Goal: Information Seeking & Learning: Learn about a topic

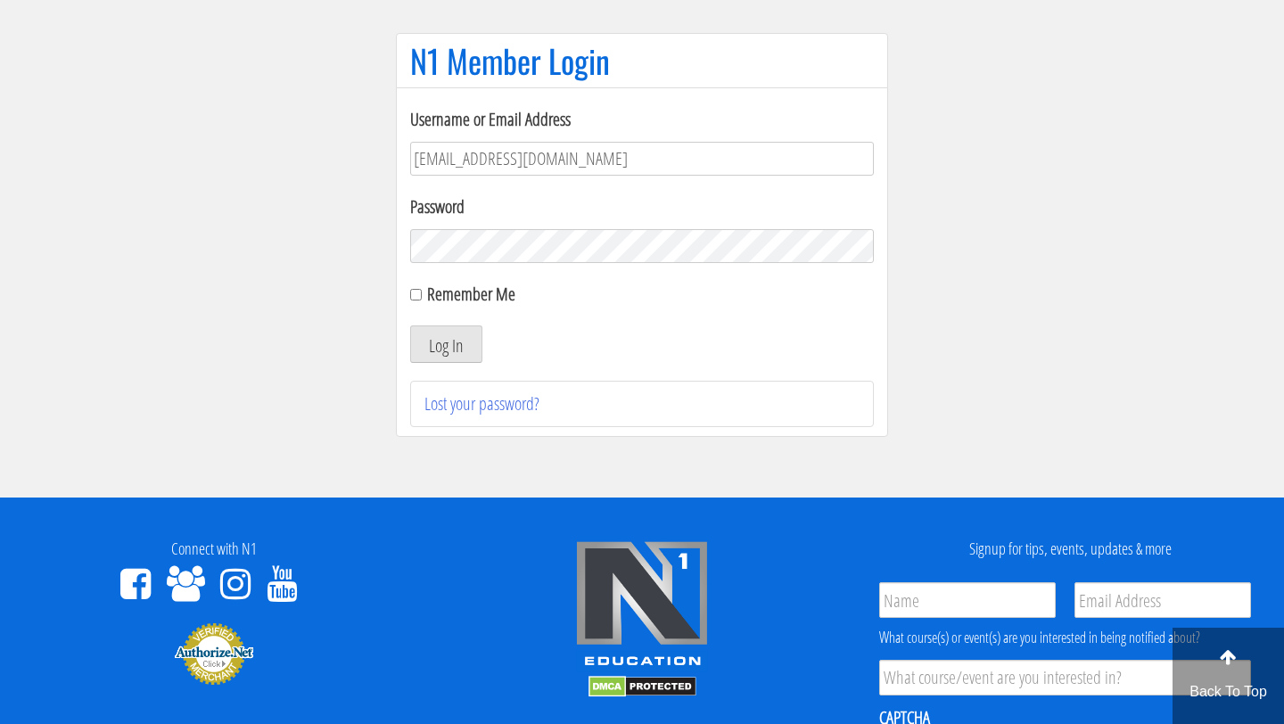
scroll to position [128, 0]
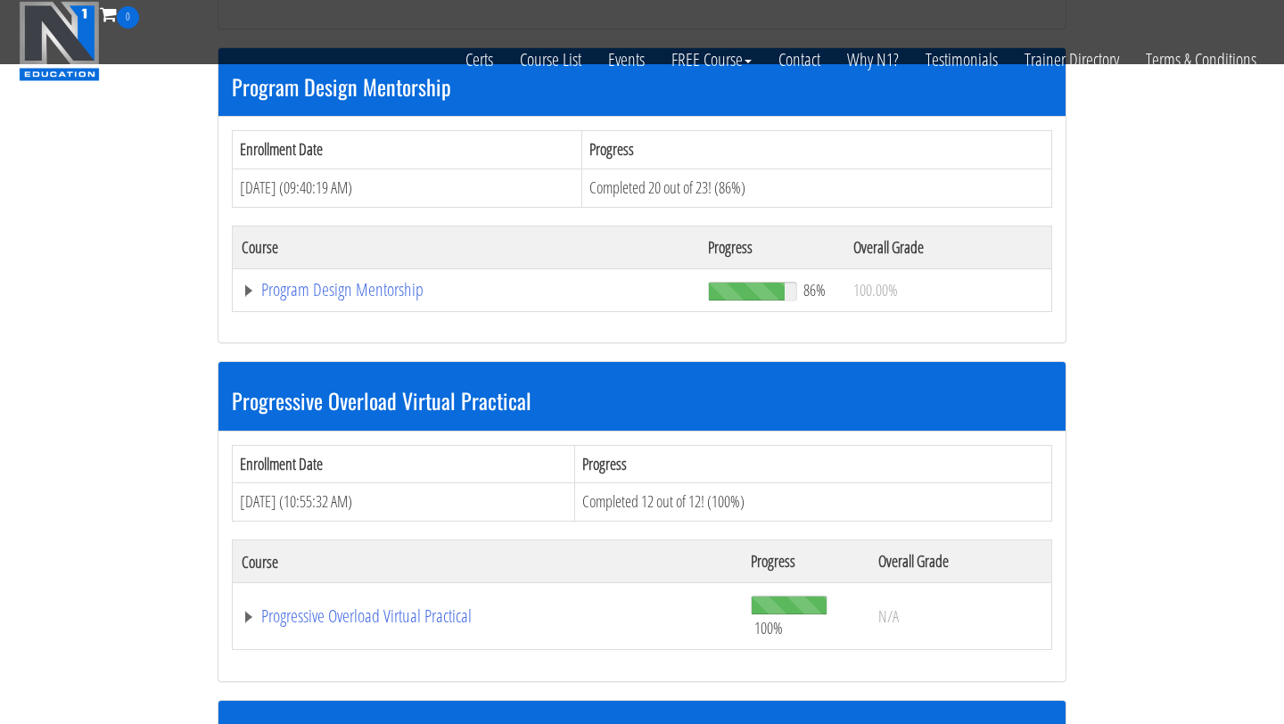
scroll to position [1897, 0]
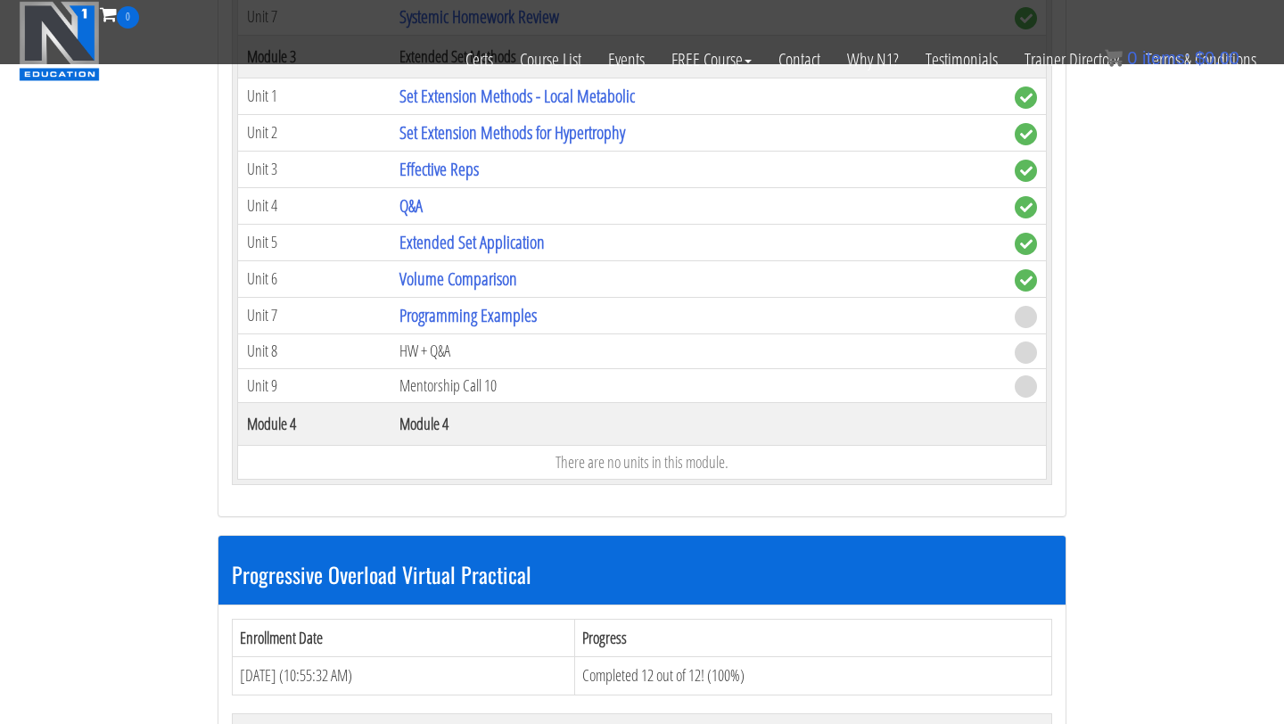
scroll to position [2760, 0]
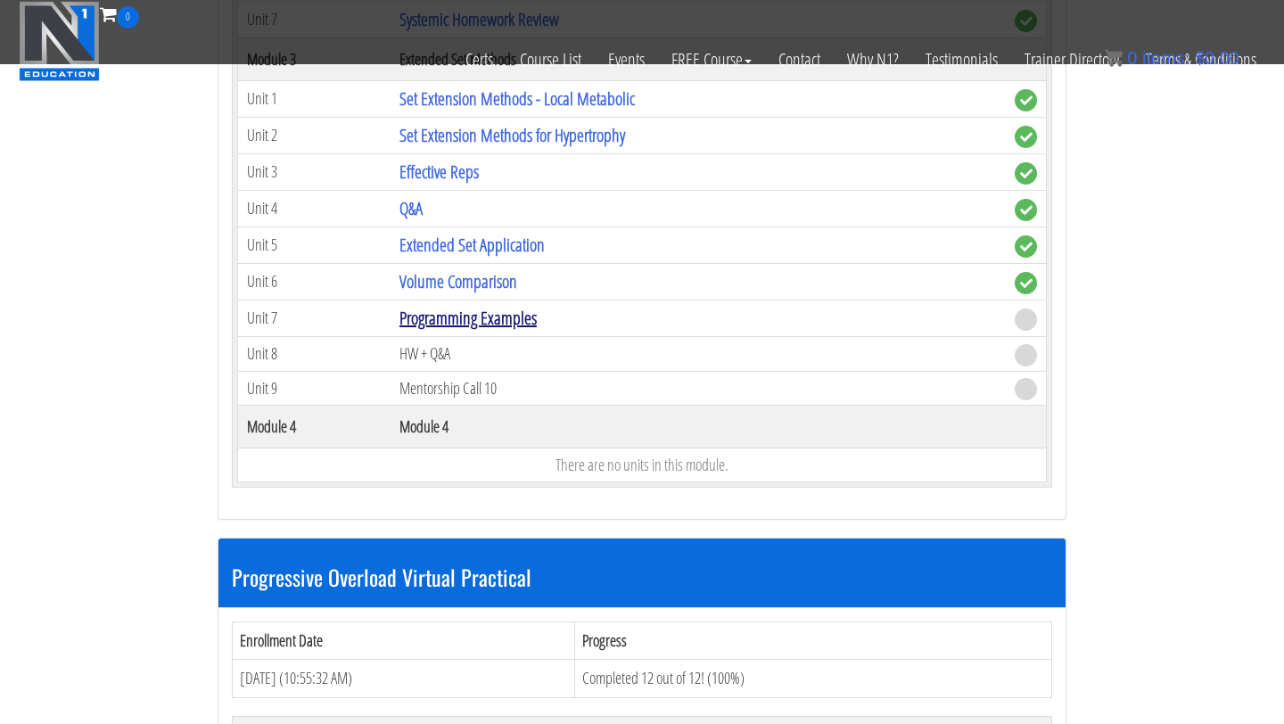
click at [423, 317] on link "Programming Examples" at bounding box center [468, 318] width 137 height 24
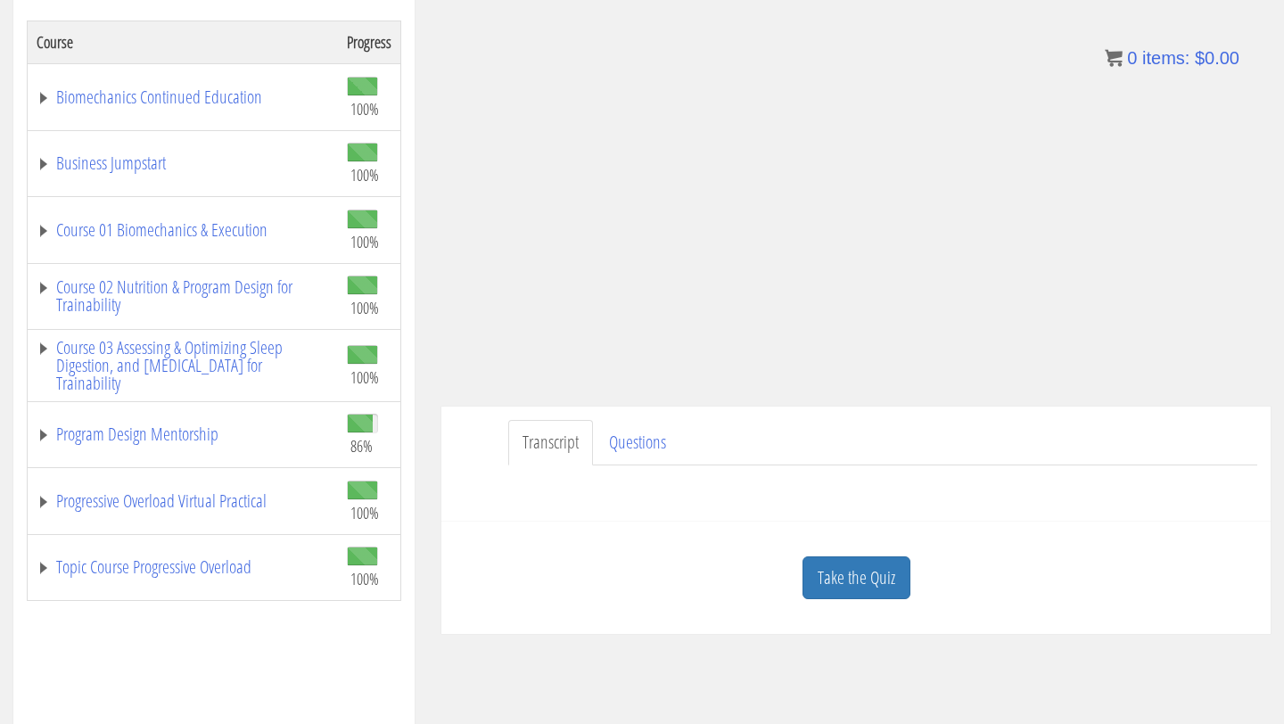
scroll to position [297, 0]
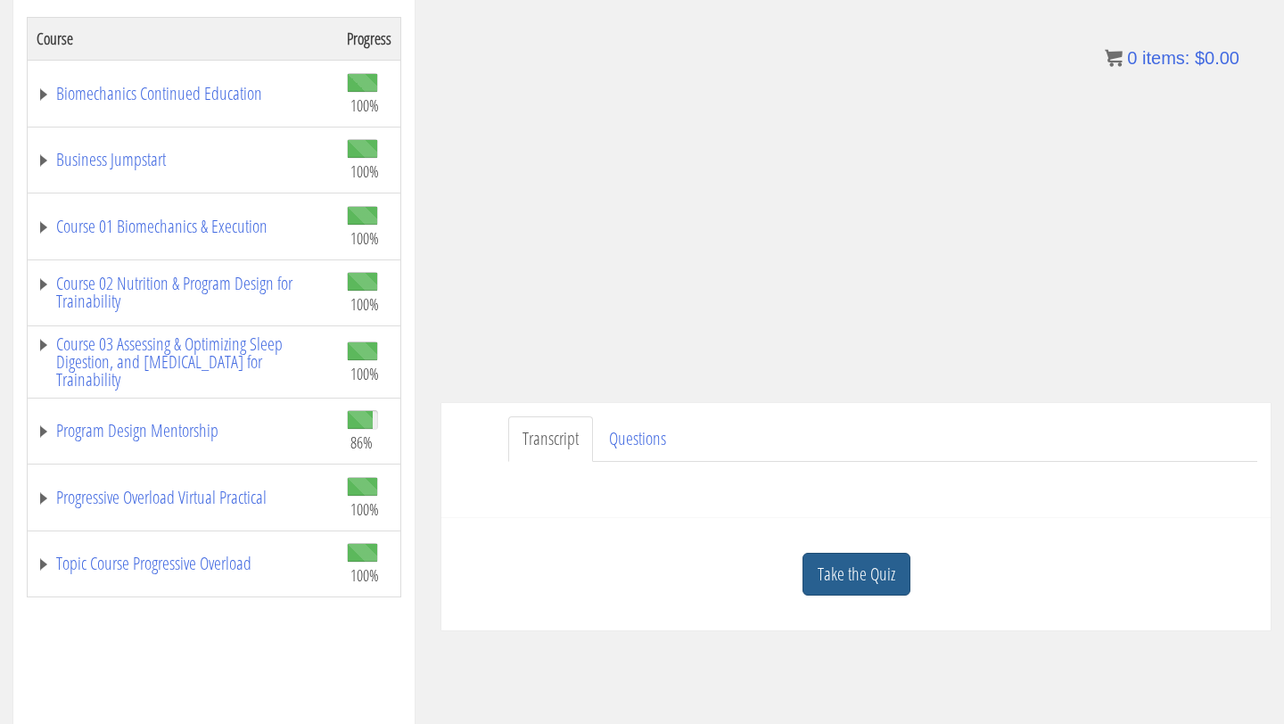
click at [848, 580] on link "Take the Quiz" at bounding box center [857, 575] width 108 height 44
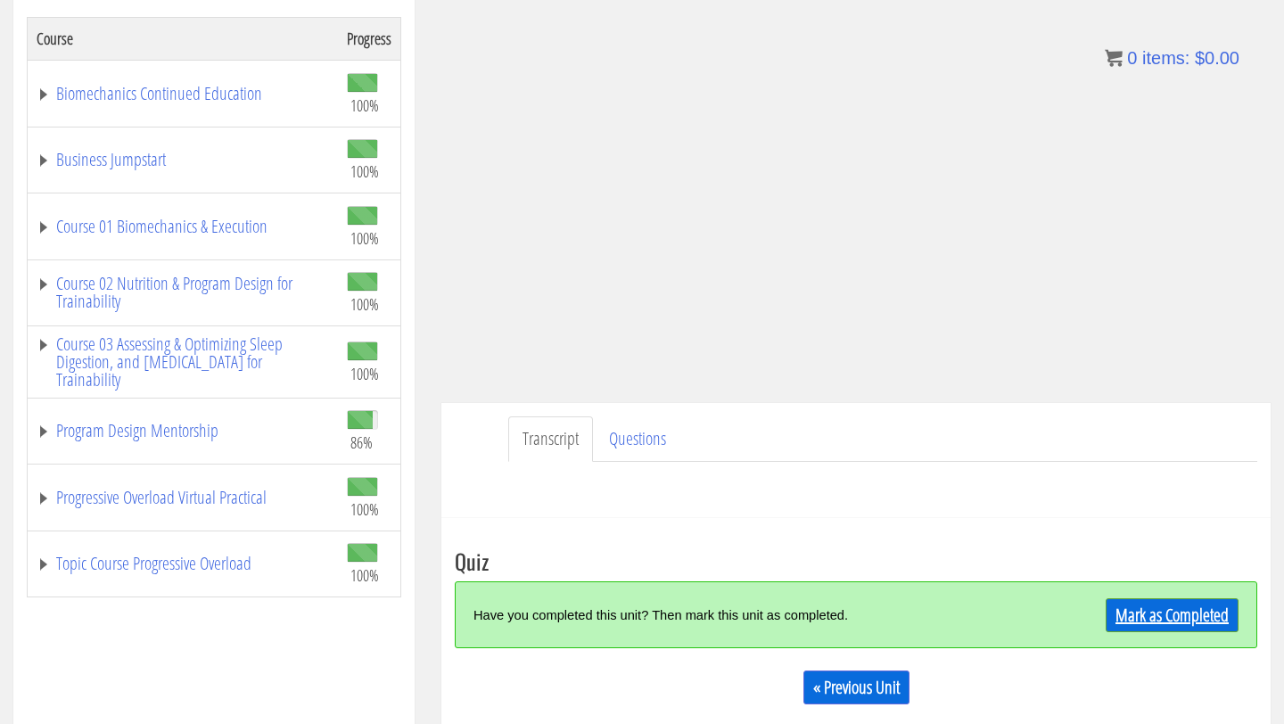
click at [1143, 627] on link "Mark as Completed" at bounding box center [1172, 615] width 133 height 34
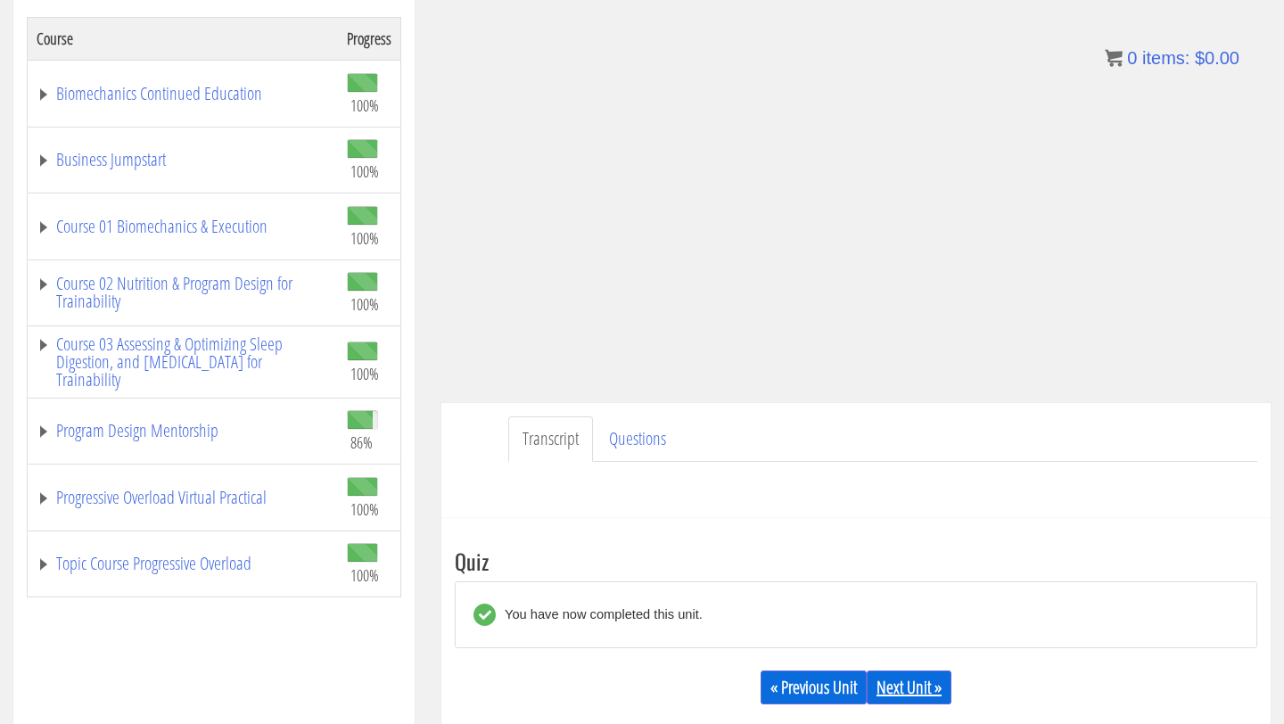
click at [902, 679] on link "Next Unit »" at bounding box center [909, 688] width 85 height 34
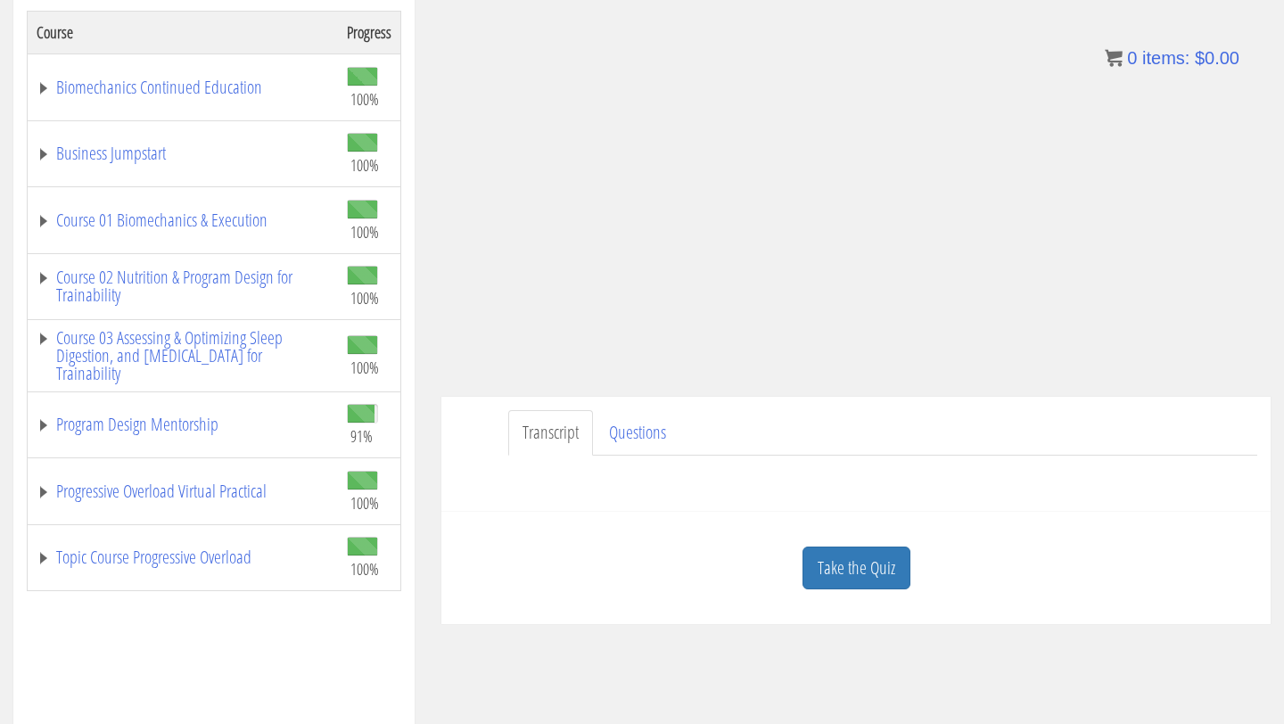
scroll to position [309, 0]
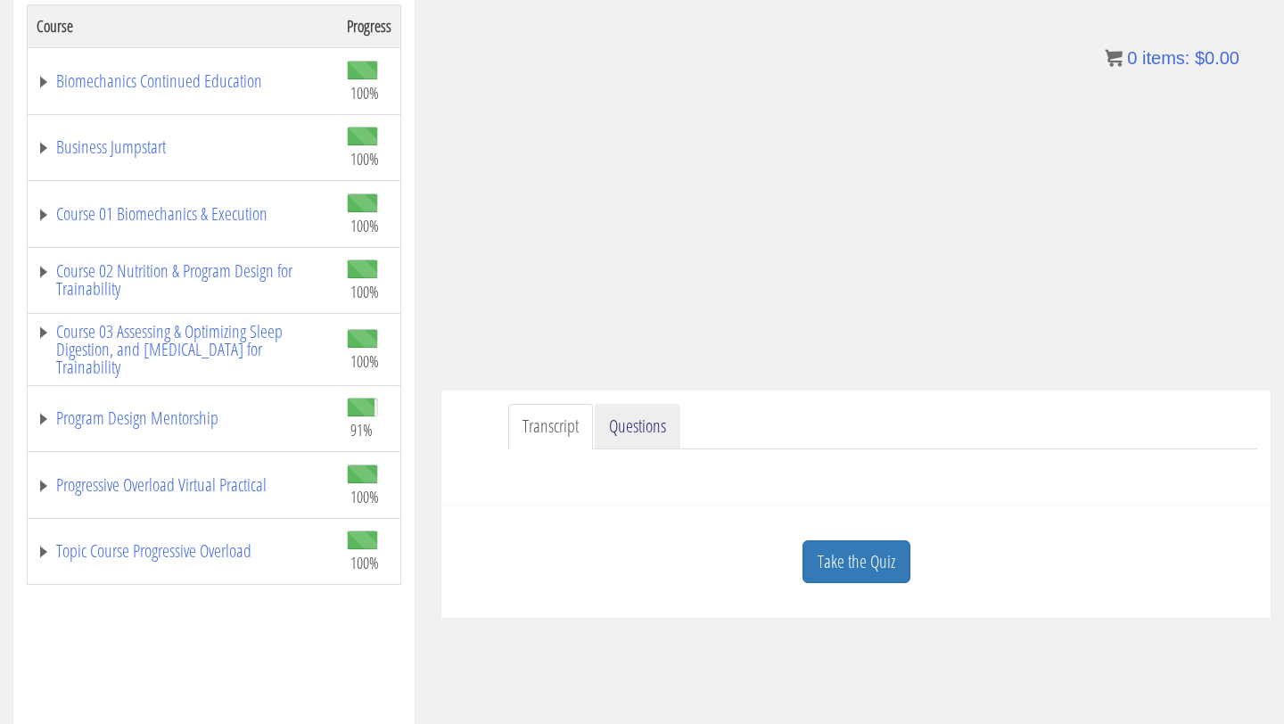
click at [634, 439] on link "Questions" at bounding box center [638, 426] width 86 height 45
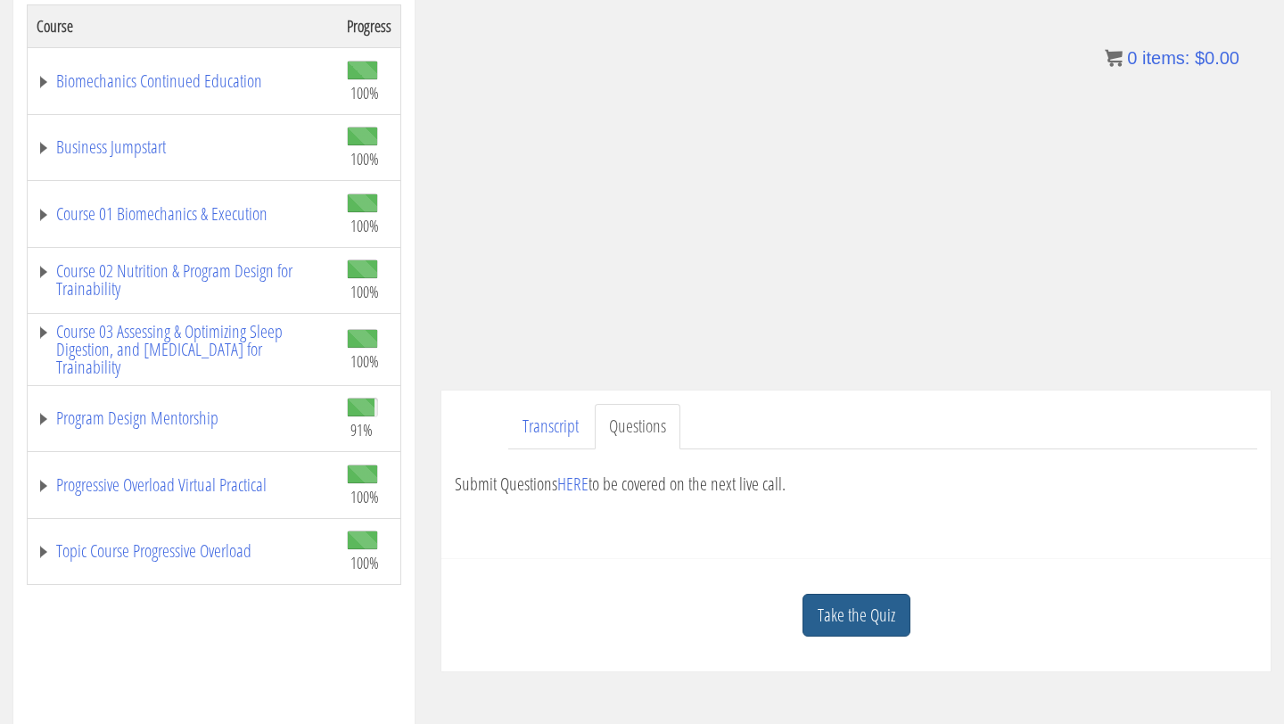
click at [840, 601] on link "Take the Quiz" at bounding box center [857, 616] width 108 height 44
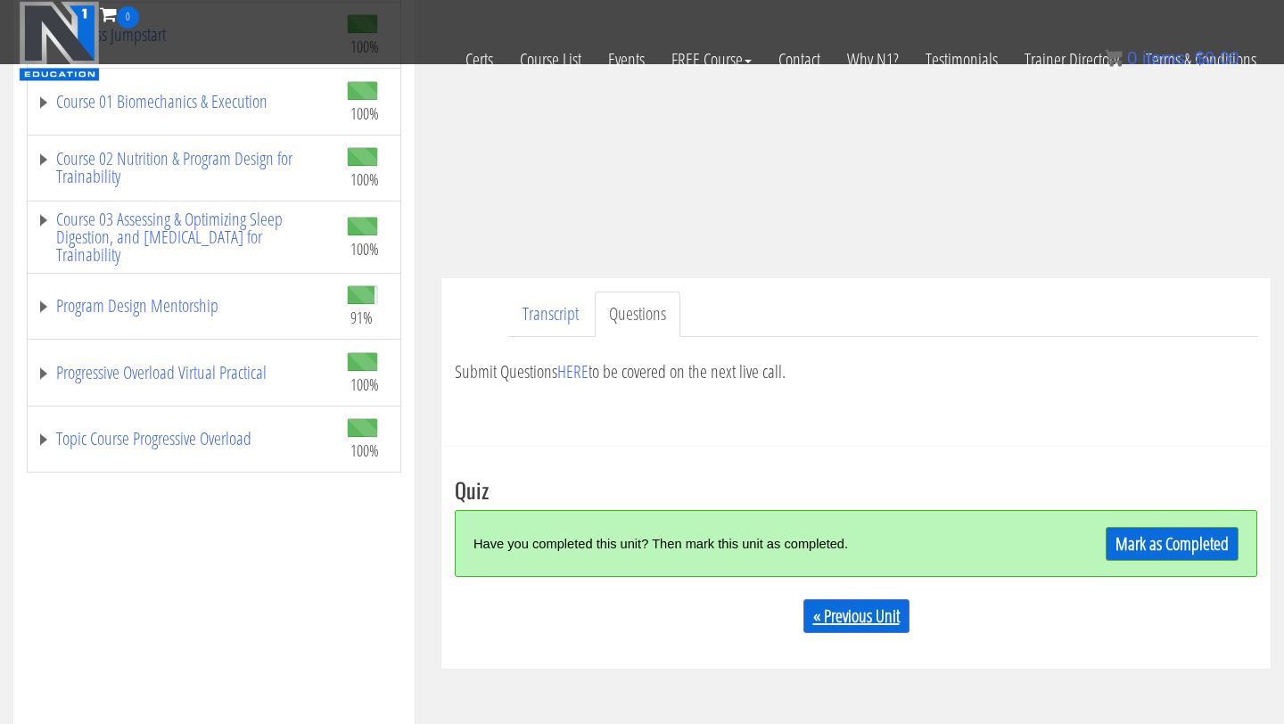
scroll to position [372, 0]
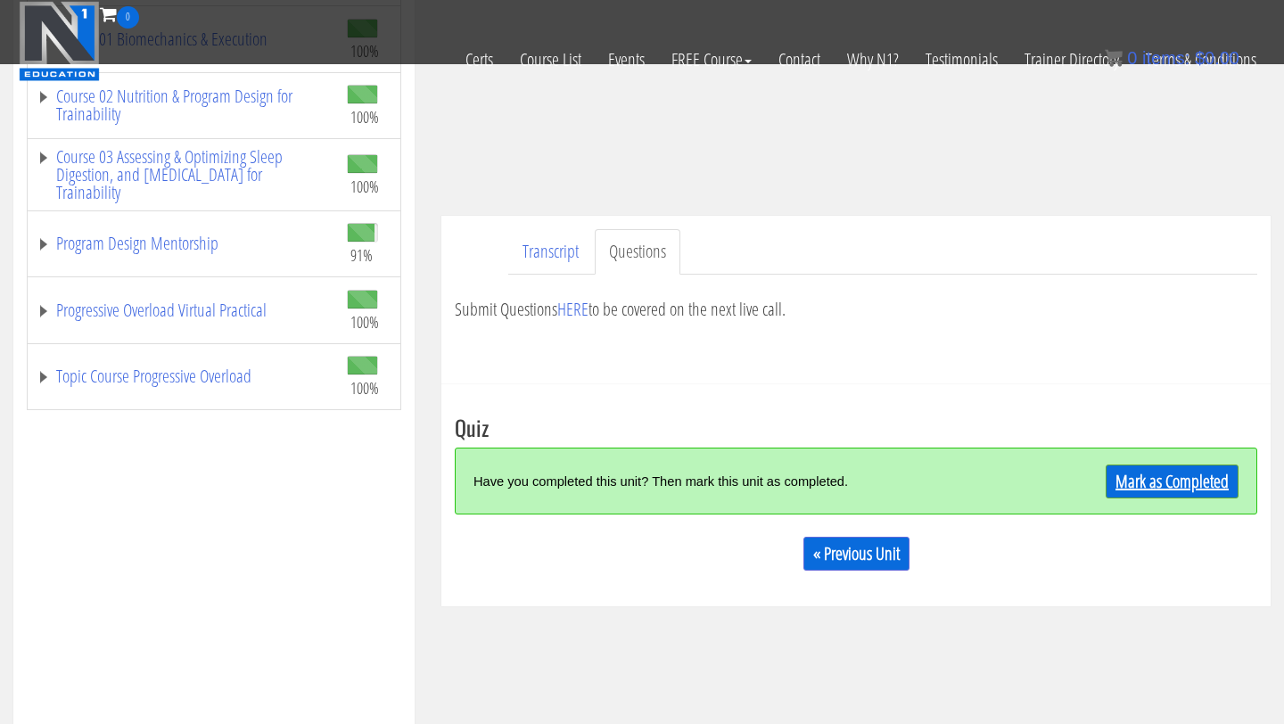
click at [1169, 475] on link "Mark as Completed" at bounding box center [1172, 482] width 133 height 34
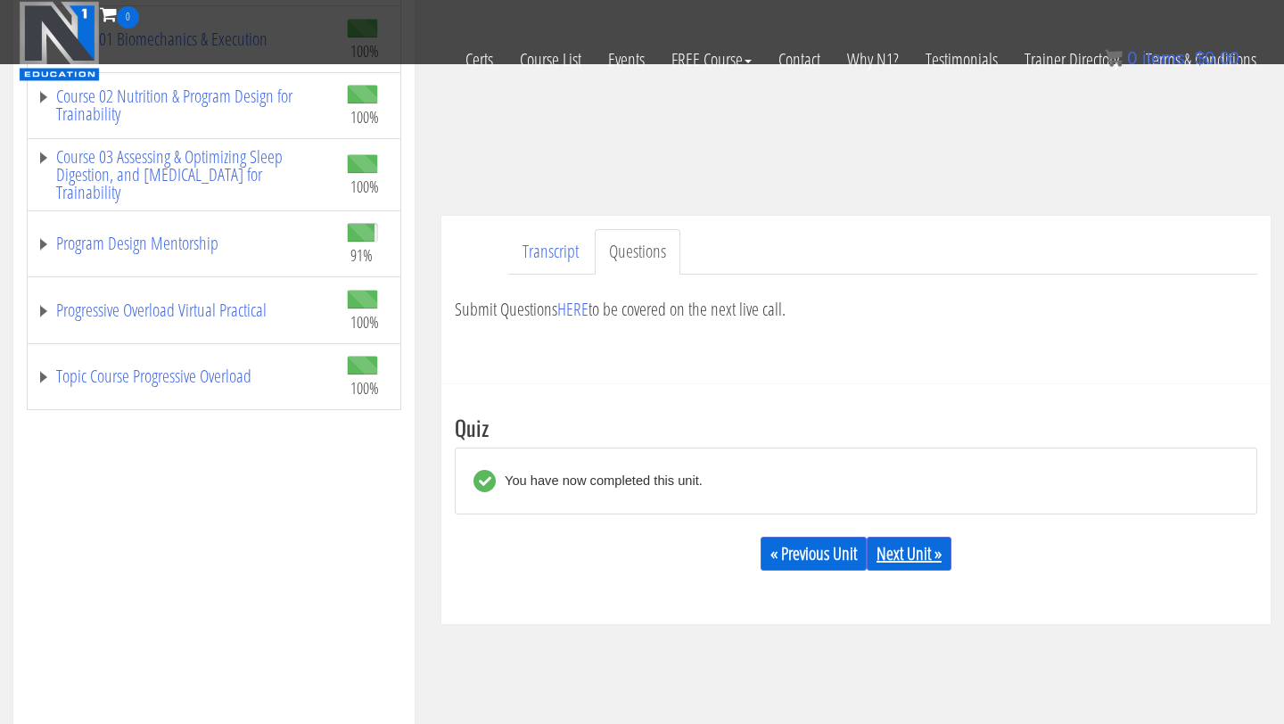
click at [920, 563] on link "Next Unit »" at bounding box center [909, 554] width 85 height 34
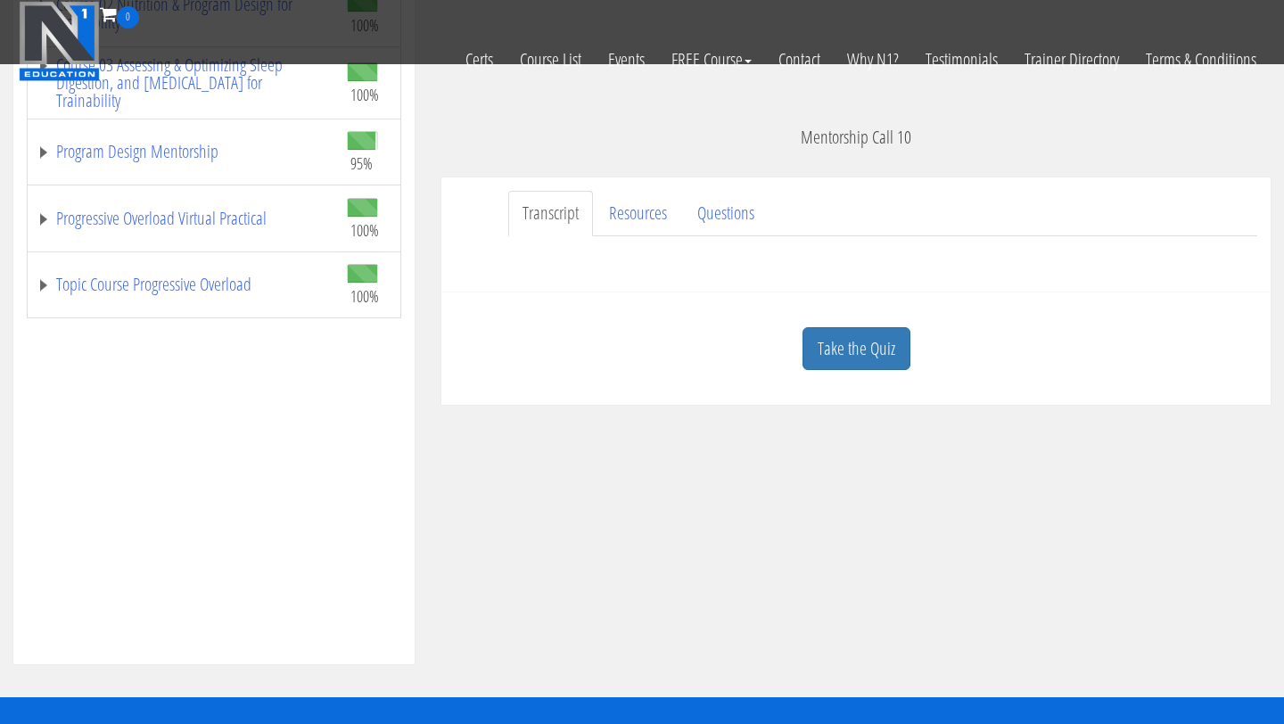
scroll to position [446, 0]
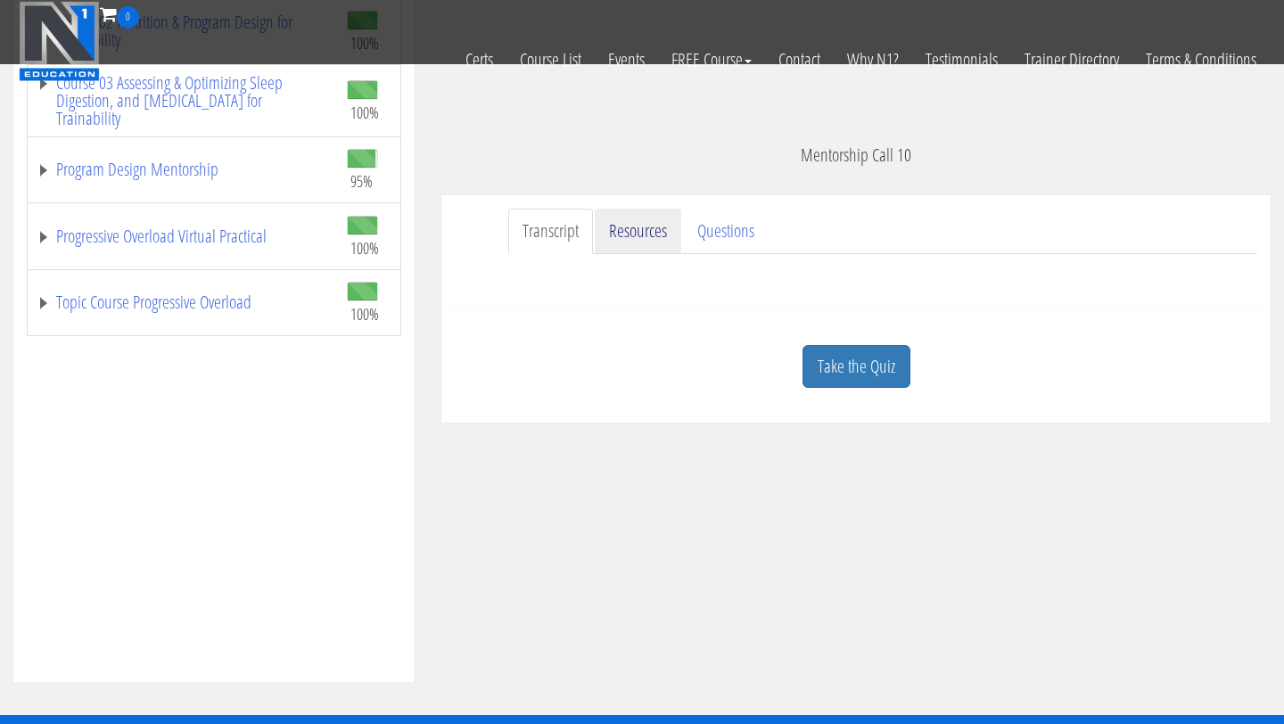
click at [638, 237] on link "Resources" at bounding box center [638, 231] width 87 height 45
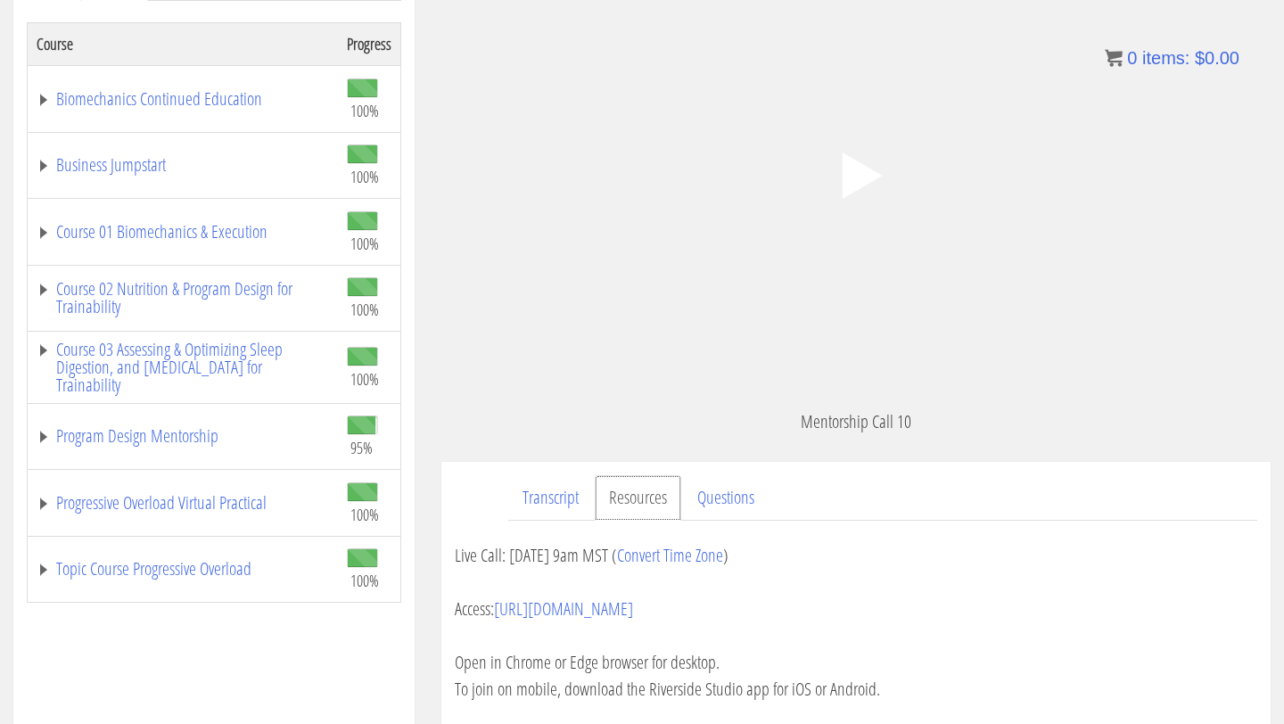
scroll to position [294, 0]
click at [210, 433] on link "Program Design Mentorship" at bounding box center [183, 434] width 293 height 18
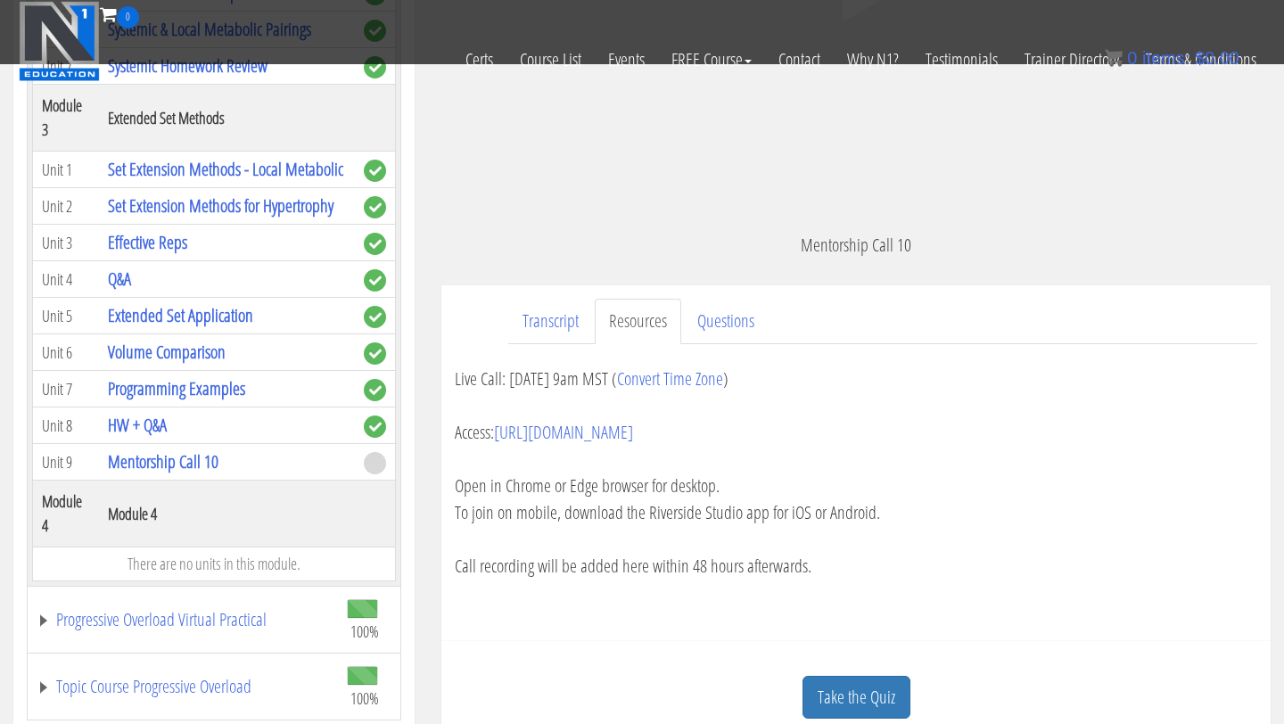
scroll to position [373, 0]
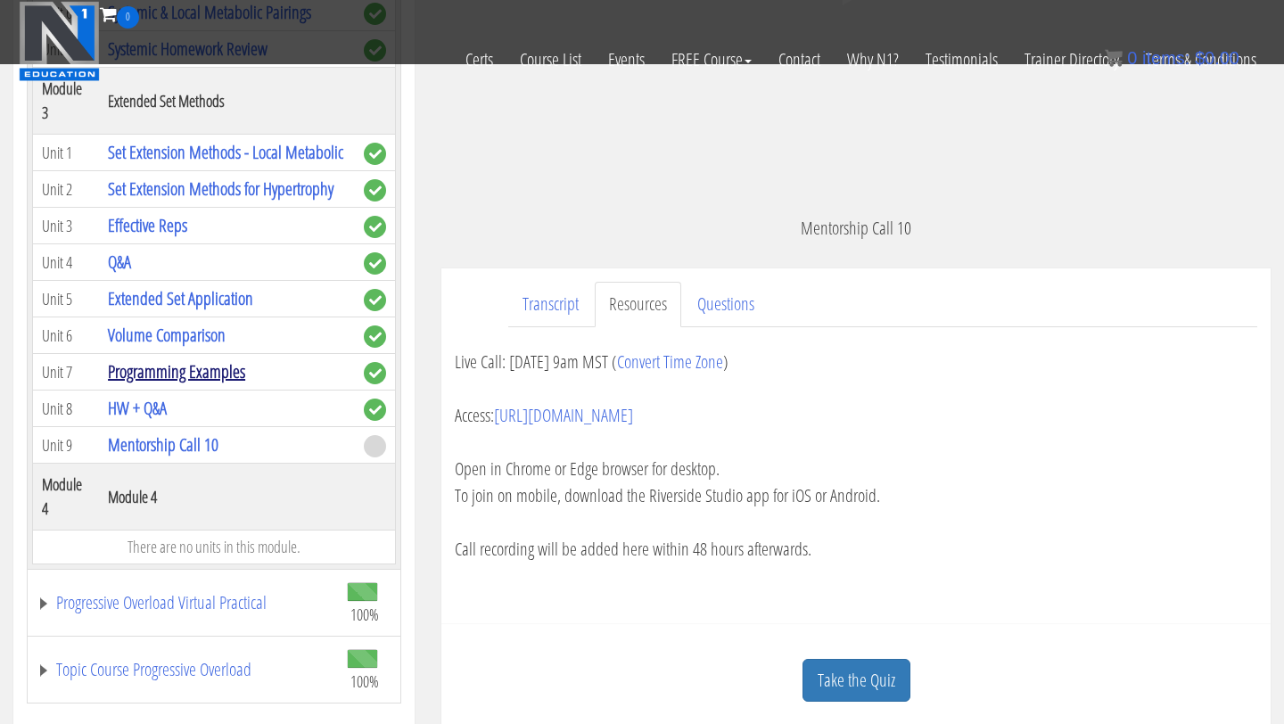
click at [172, 371] on link "Programming Examples" at bounding box center [176, 371] width 137 height 24
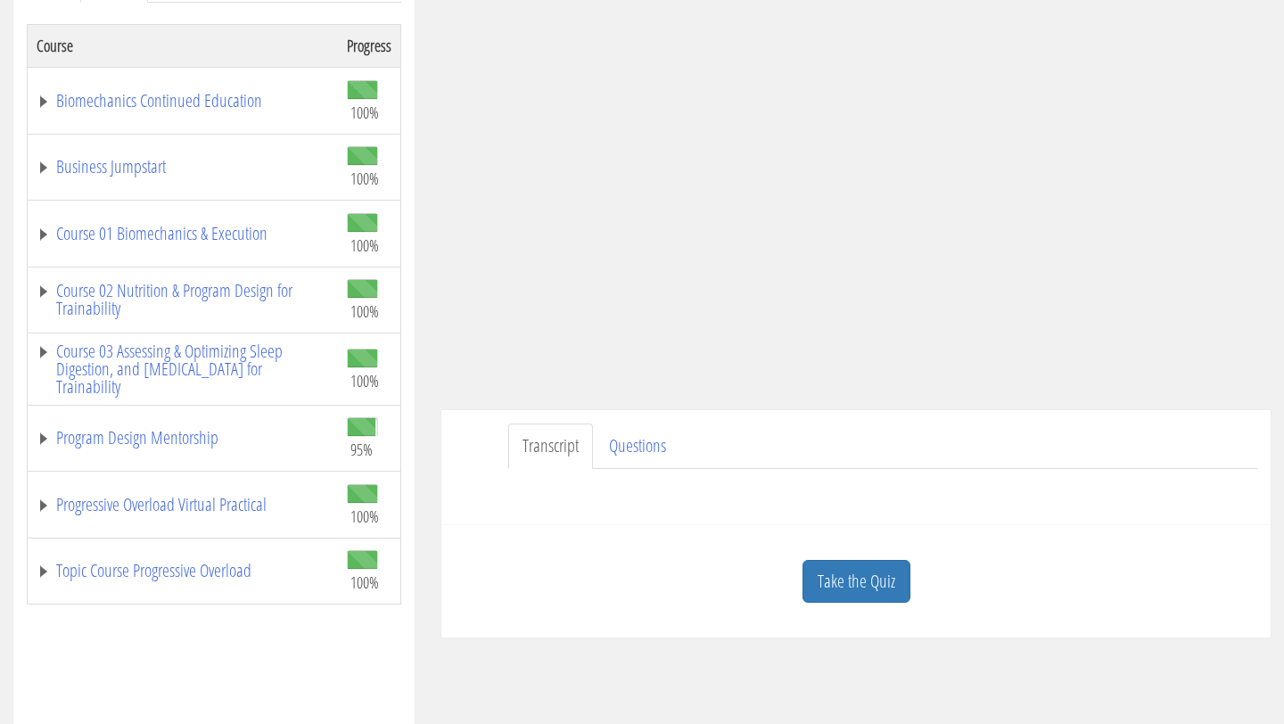
scroll to position [288, 0]
click at [182, 439] on link "Program Design Mentorship" at bounding box center [183, 440] width 293 height 18
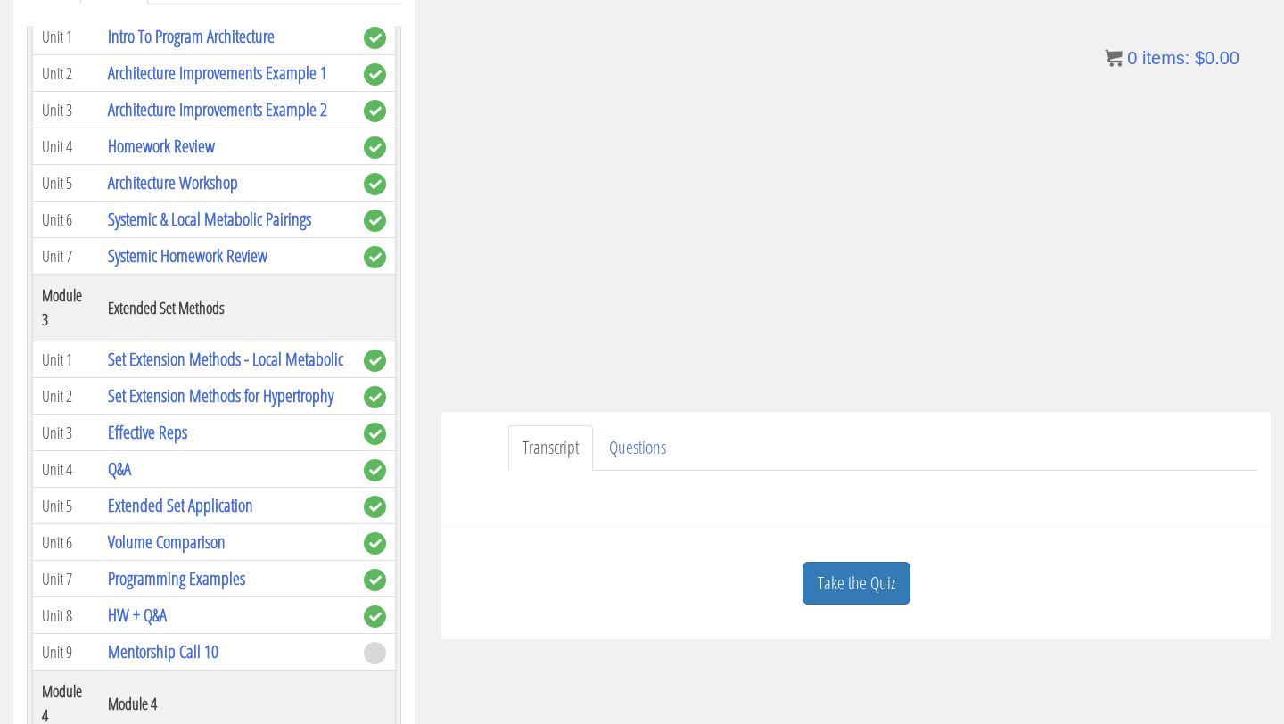
scroll to position [887, 0]
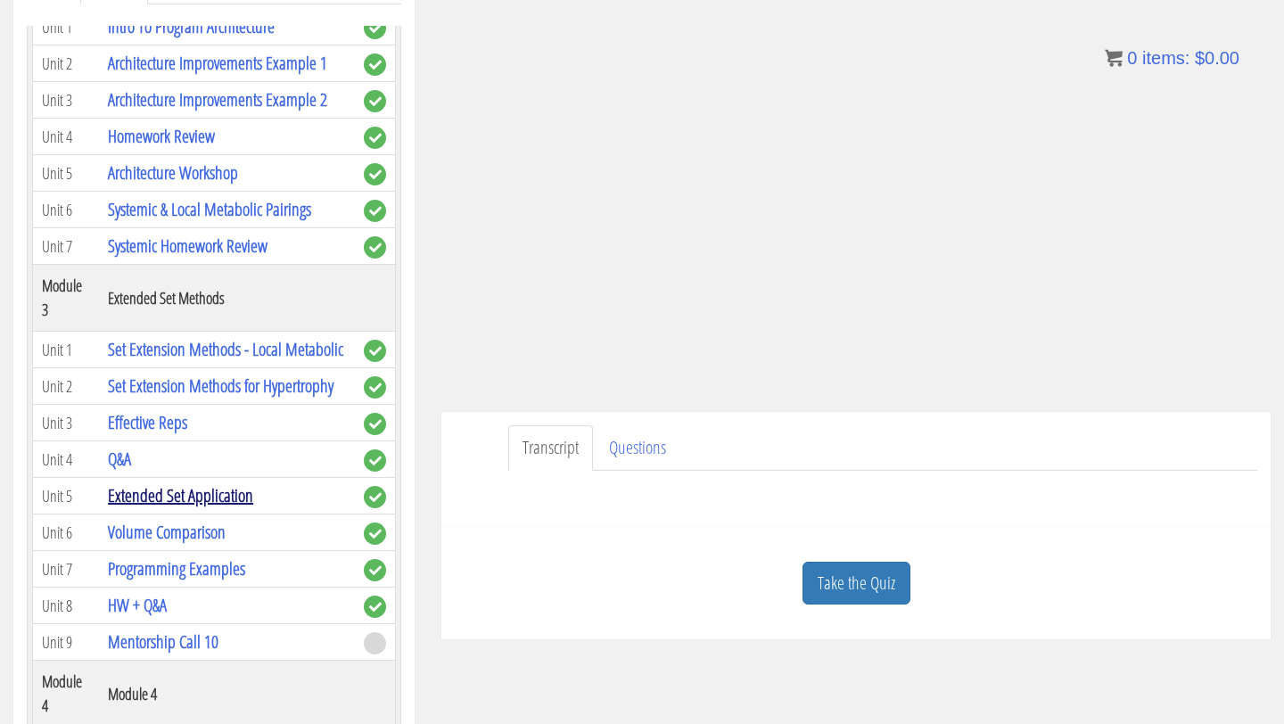
click at [191, 494] on link "Extended Set Application" at bounding box center [180, 495] width 145 height 24
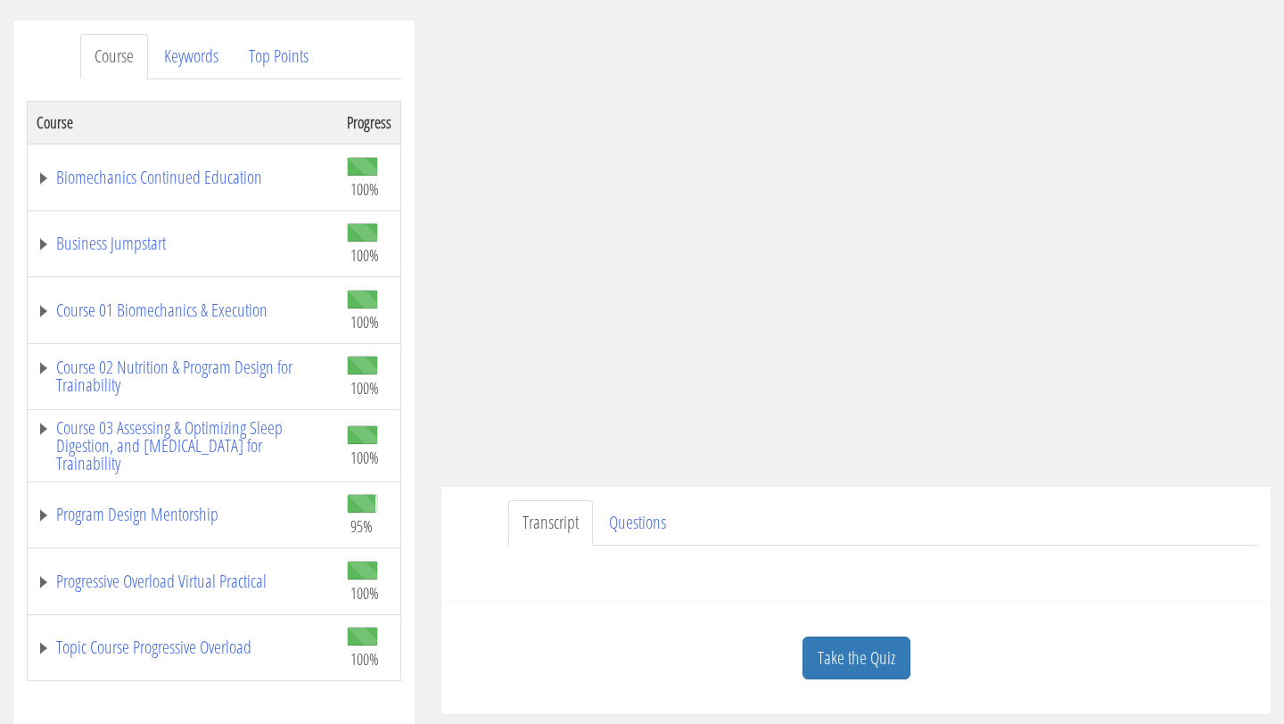
scroll to position [212, 0]
click at [166, 514] on link "Program Design Mentorship" at bounding box center [183, 516] width 293 height 18
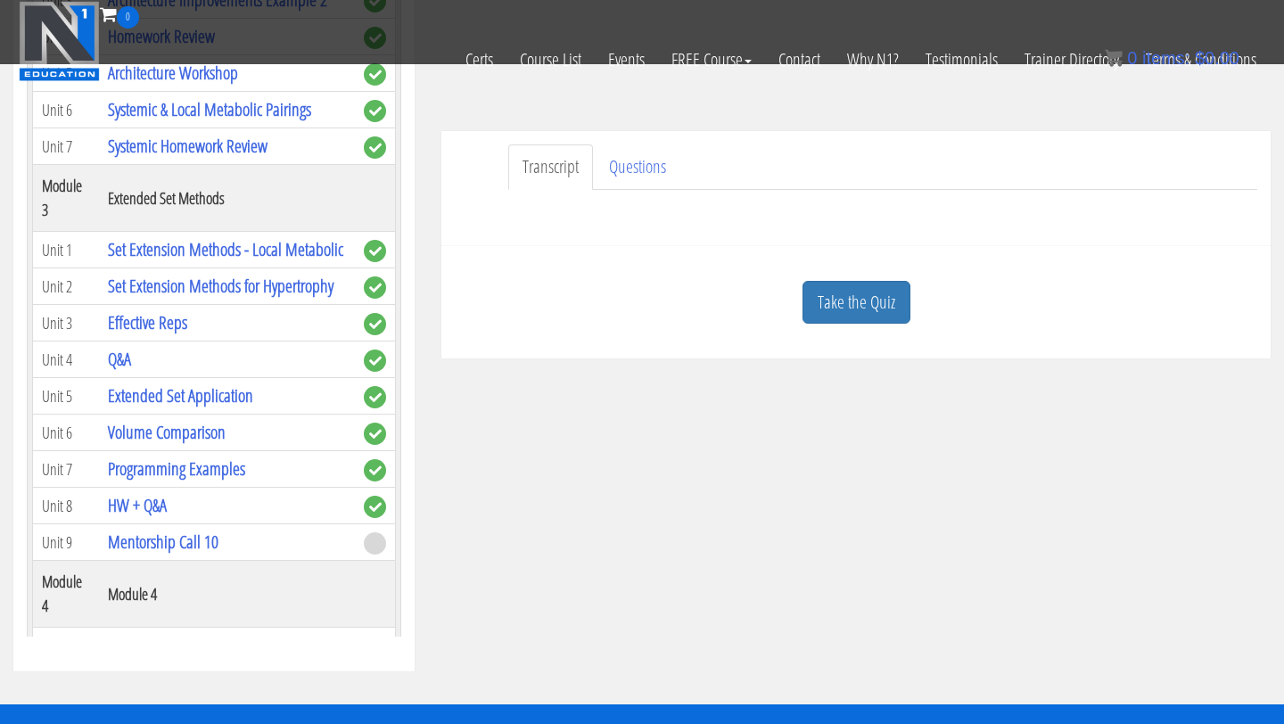
scroll to position [716, 0]
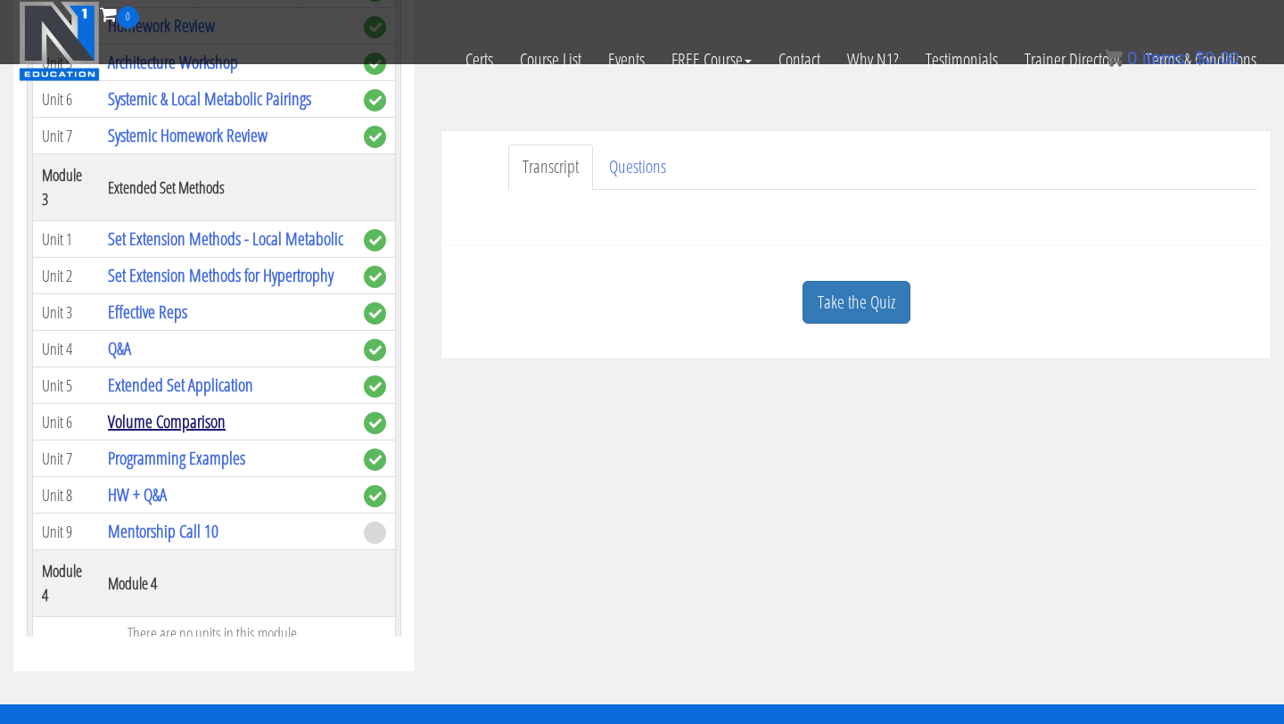
click at [173, 428] on link "Volume Comparison" at bounding box center [167, 421] width 118 height 24
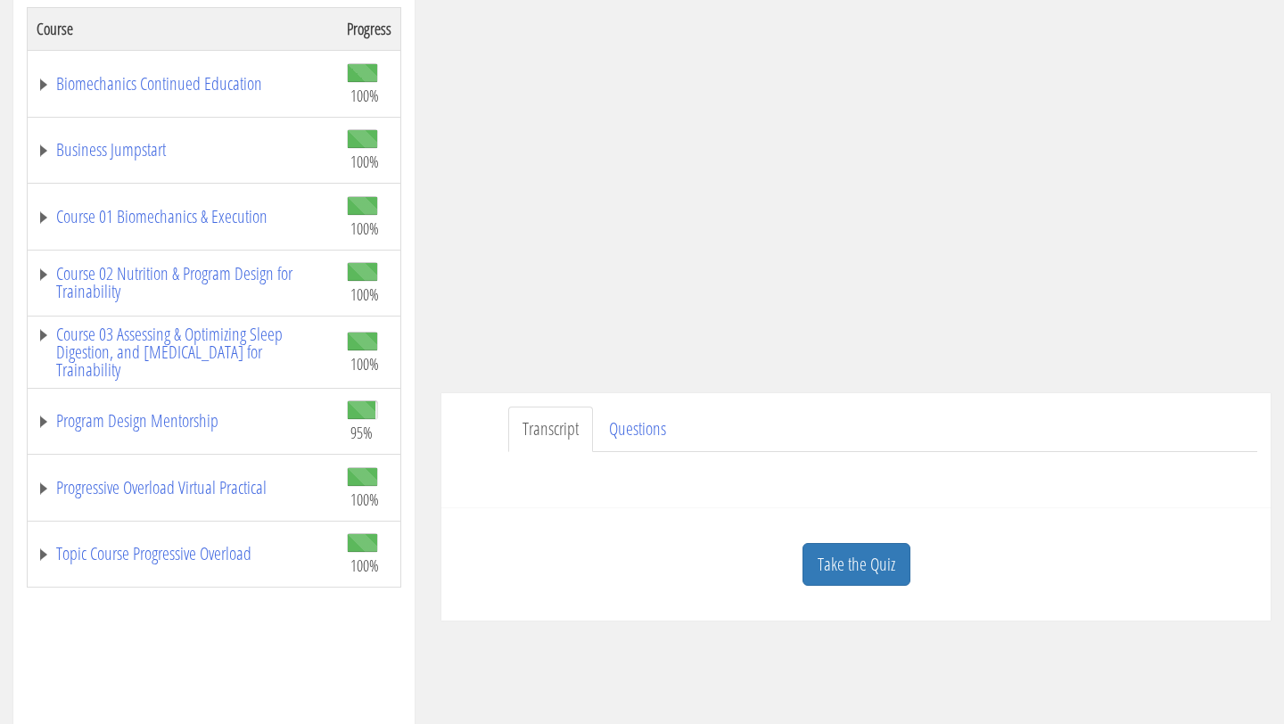
scroll to position [313, 0]
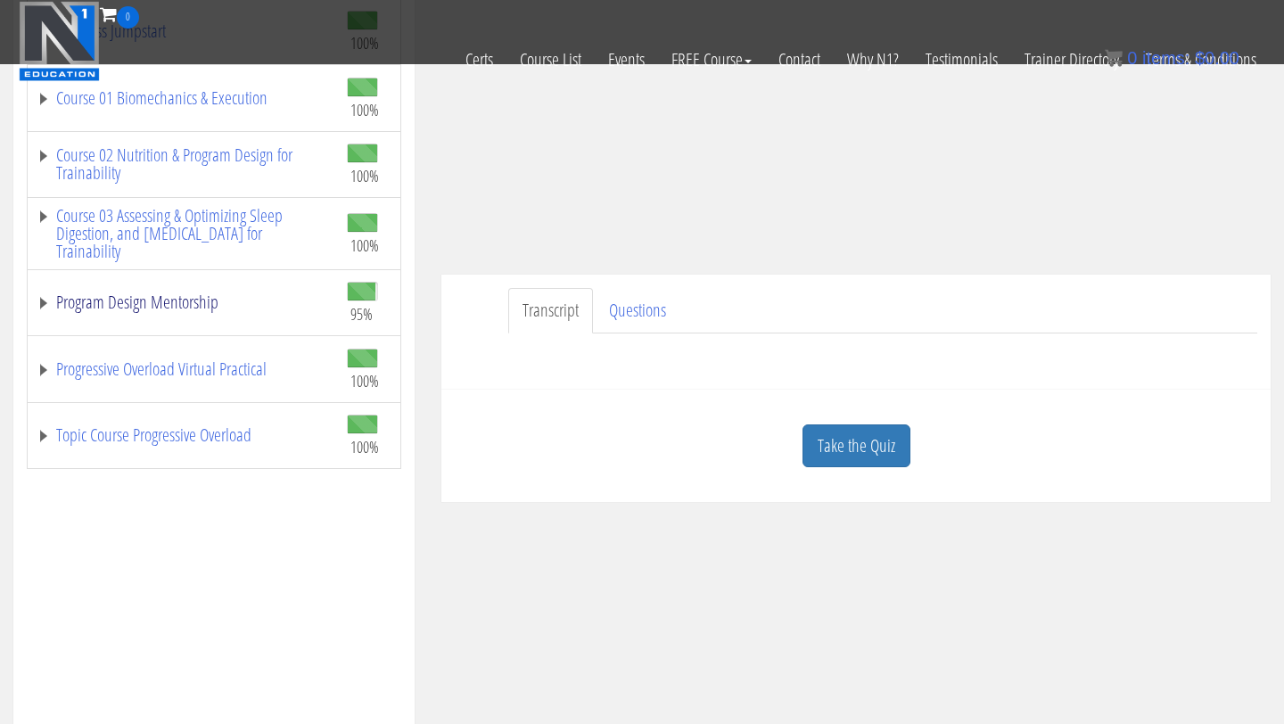
click at [187, 307] on link "Program Design Mentorship" at bounding box center [183, 302] width 293 height 18
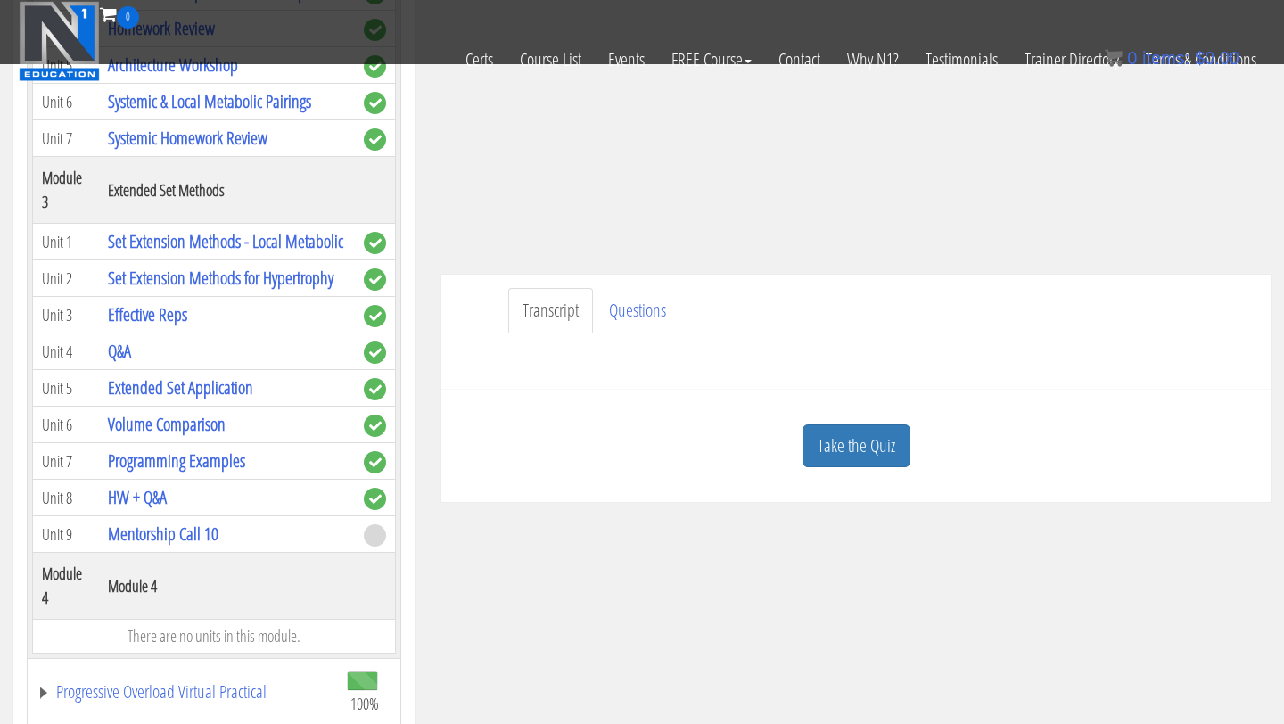
scroll to position [887, 0]
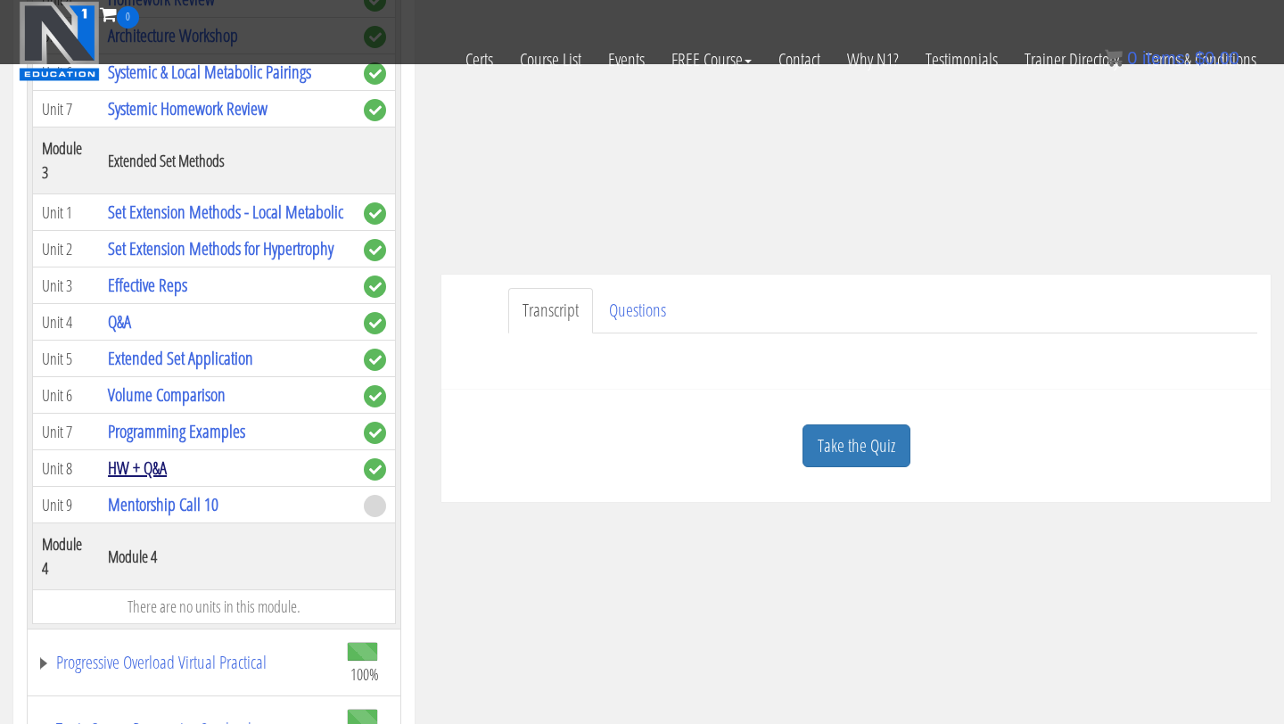
click at [154, 470] on link "HW + Q&A" at bounding box center [137, 468] width 59 height 24
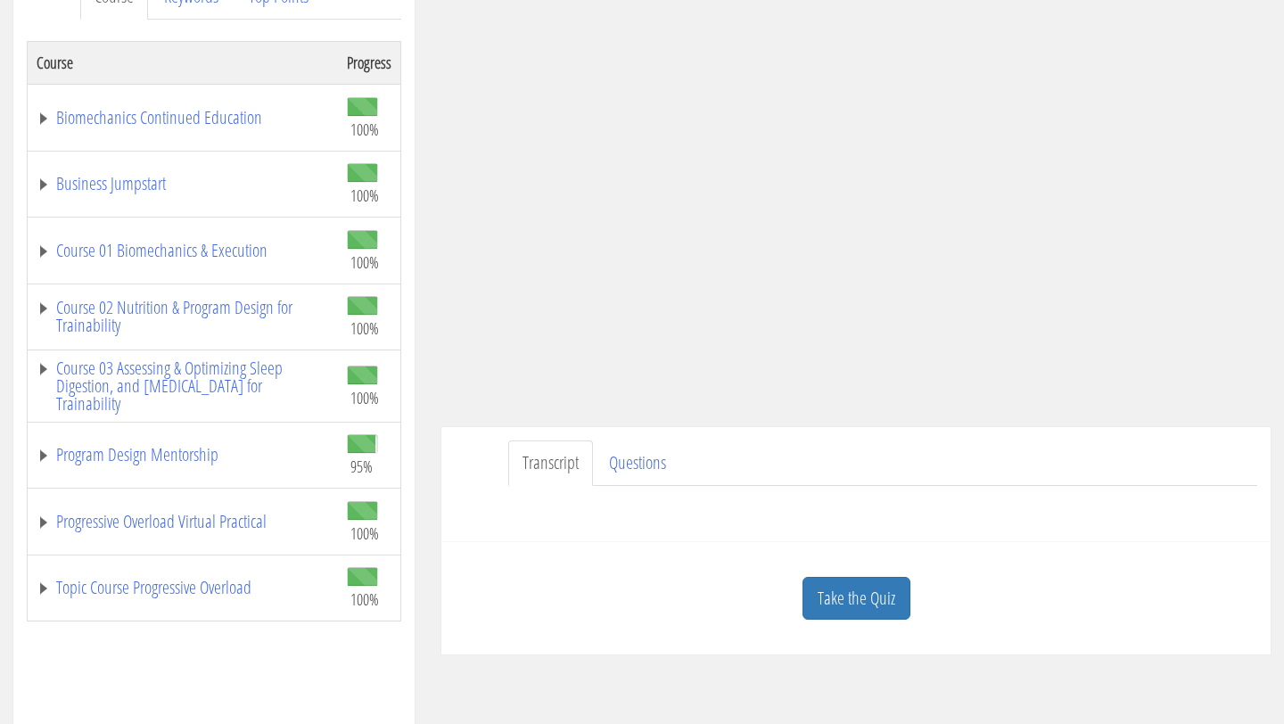
scroll to position [274, 0]
